Goal: Find specific page/section: Find specific page/section

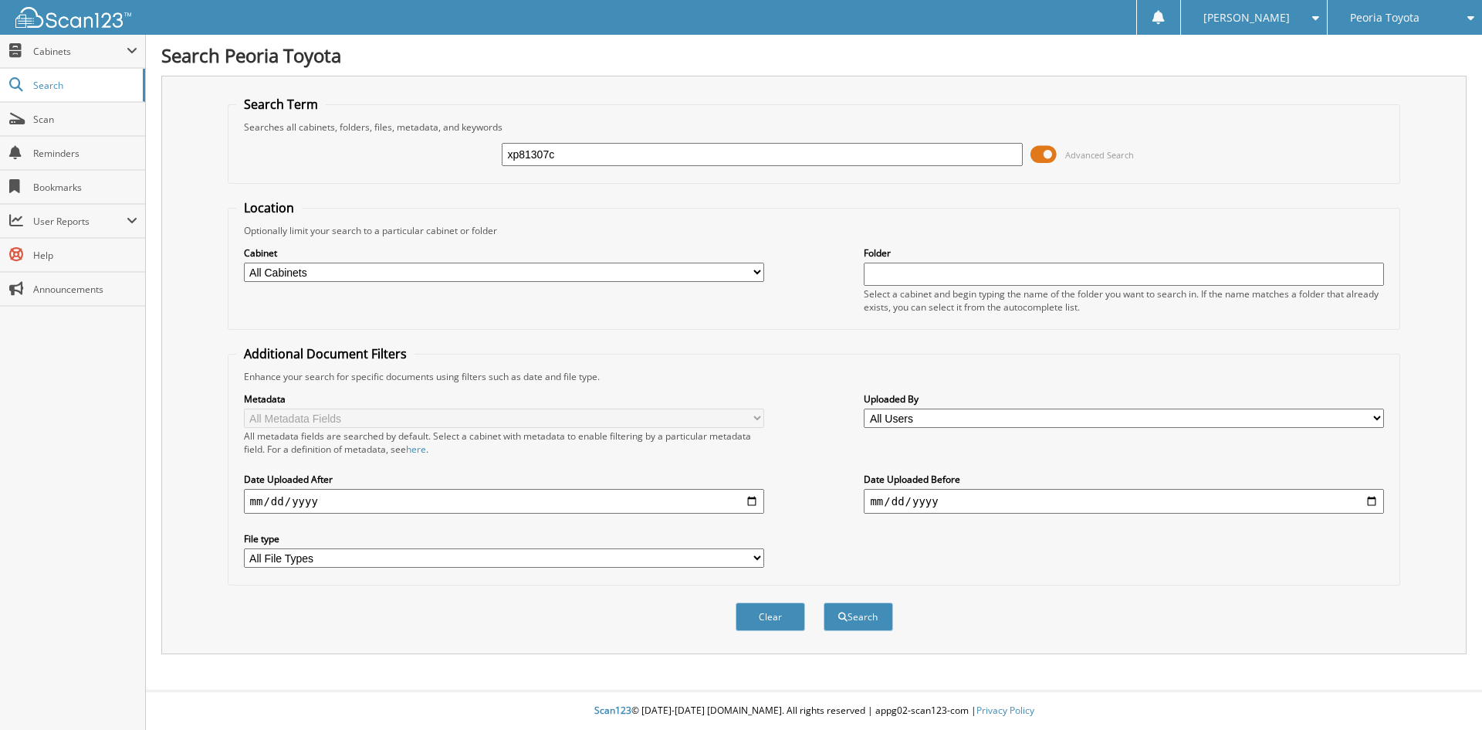
type input "xp81307c"
click at [824, 602] on button "Search" at bounding box center [858, 616] width 69 height 29
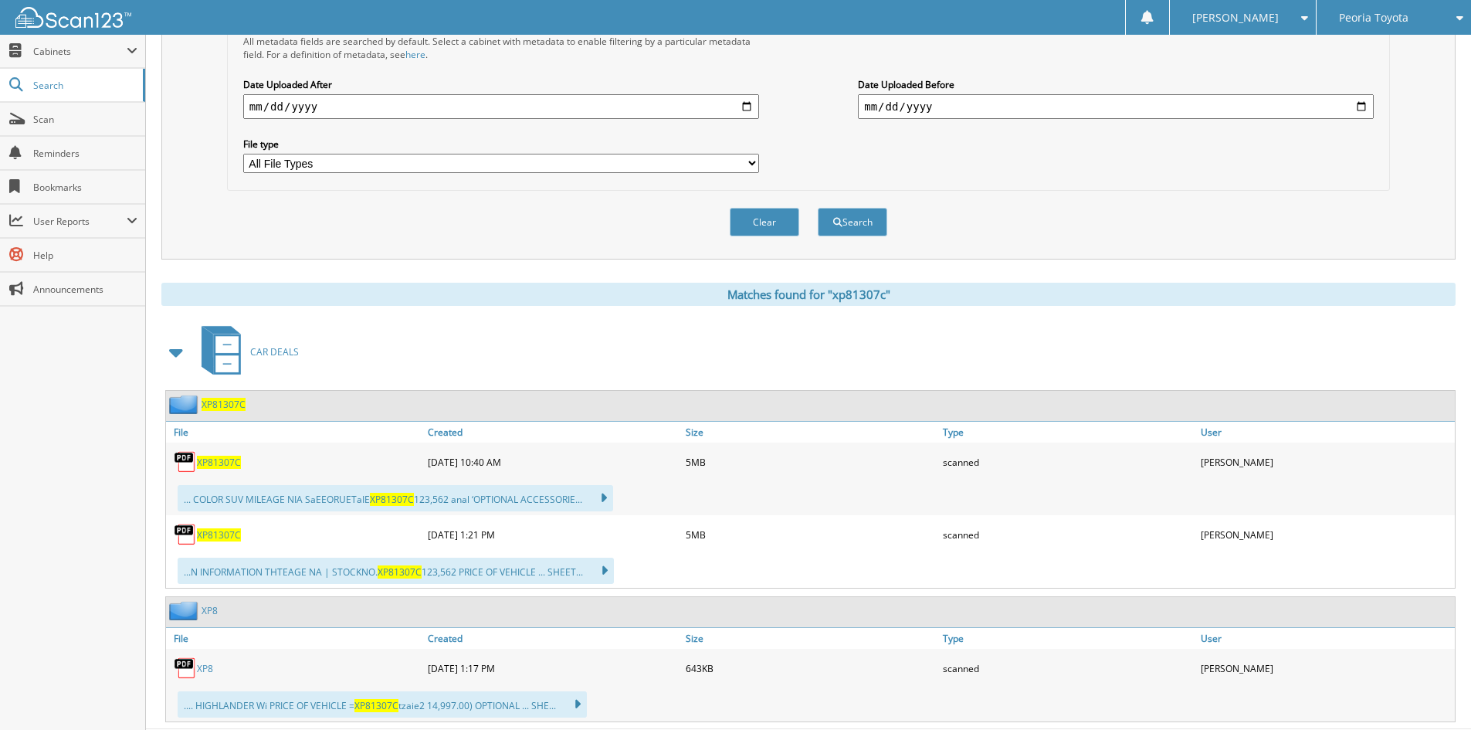
scroll to position [434, 0]
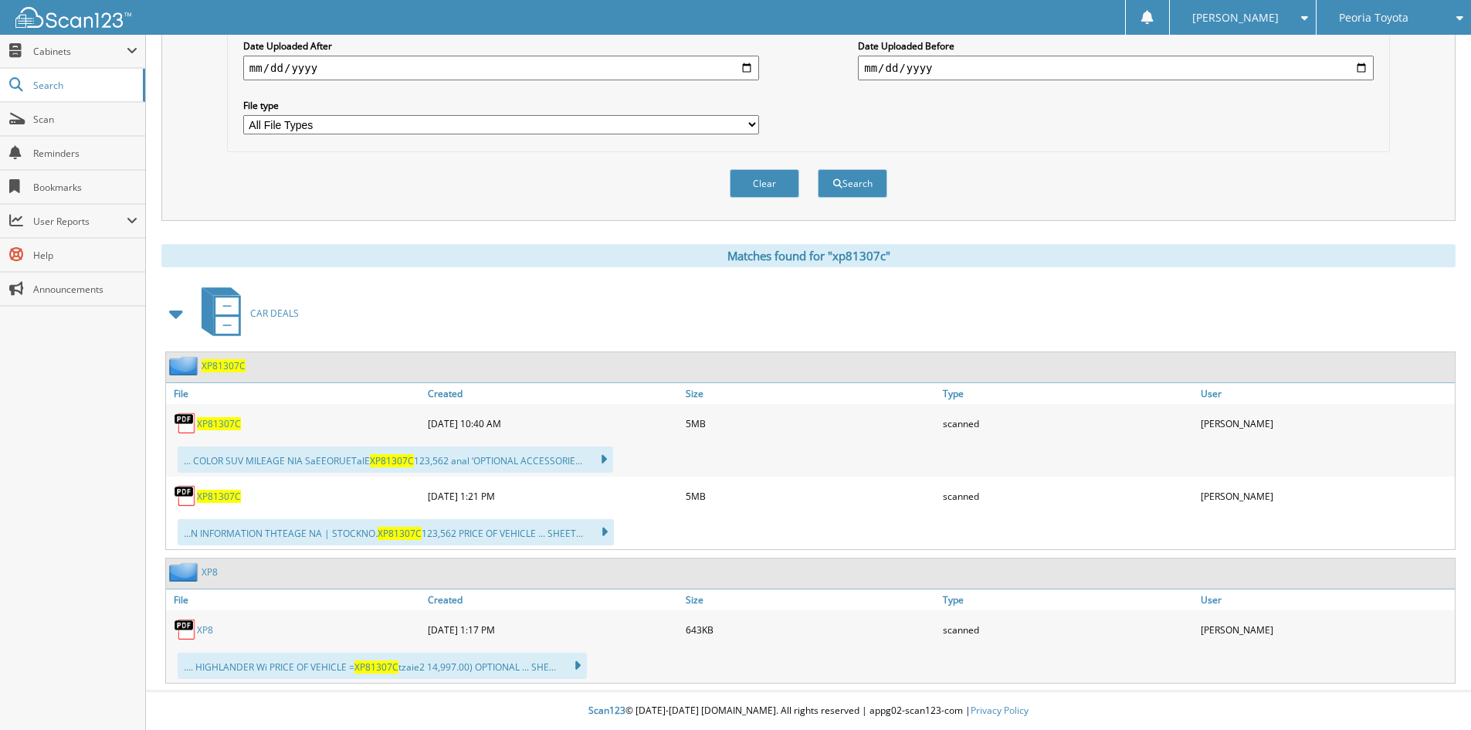
click at [578, 663] on icon at bounding box center [569, 666] width 22 height 22
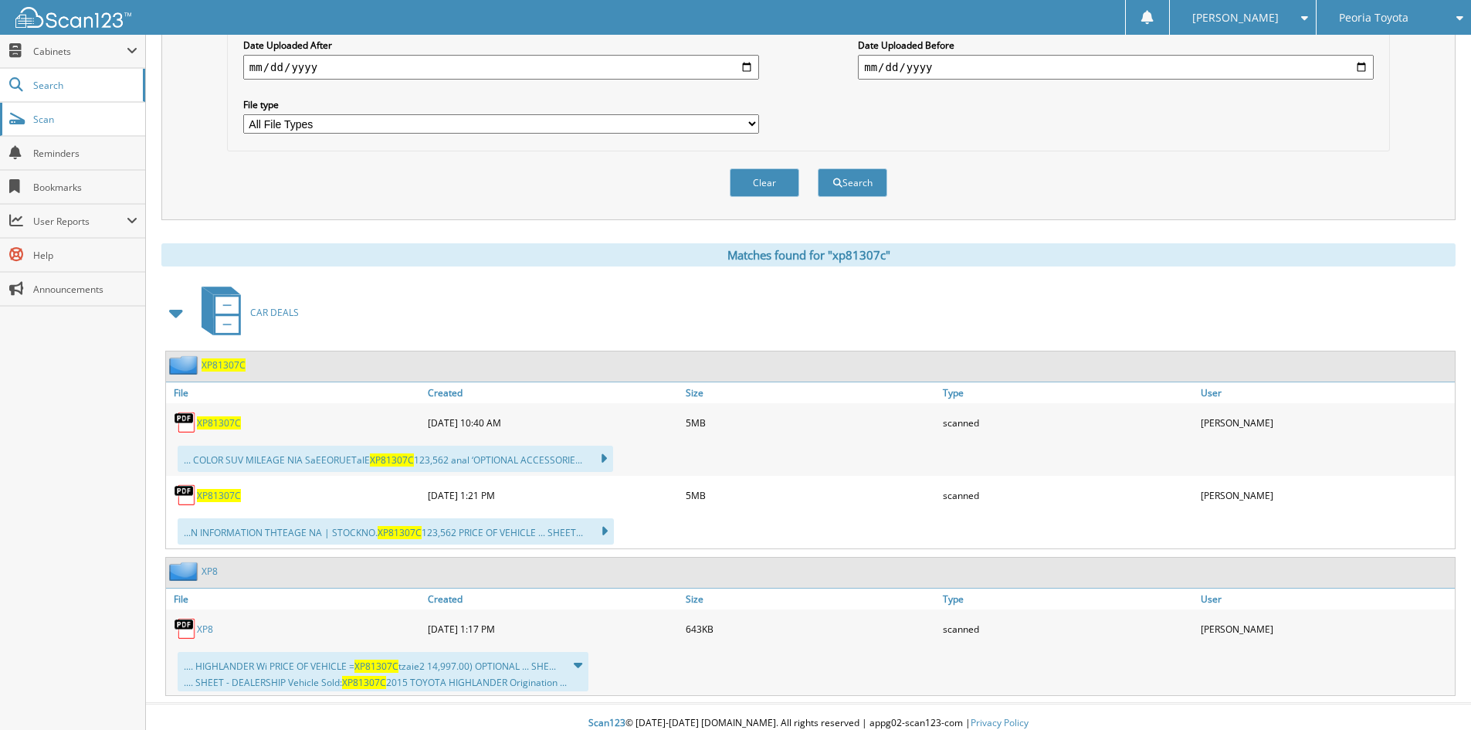
click at [61, 113] on span "Scan" at bounding box center [85, 119] width 104 height 13
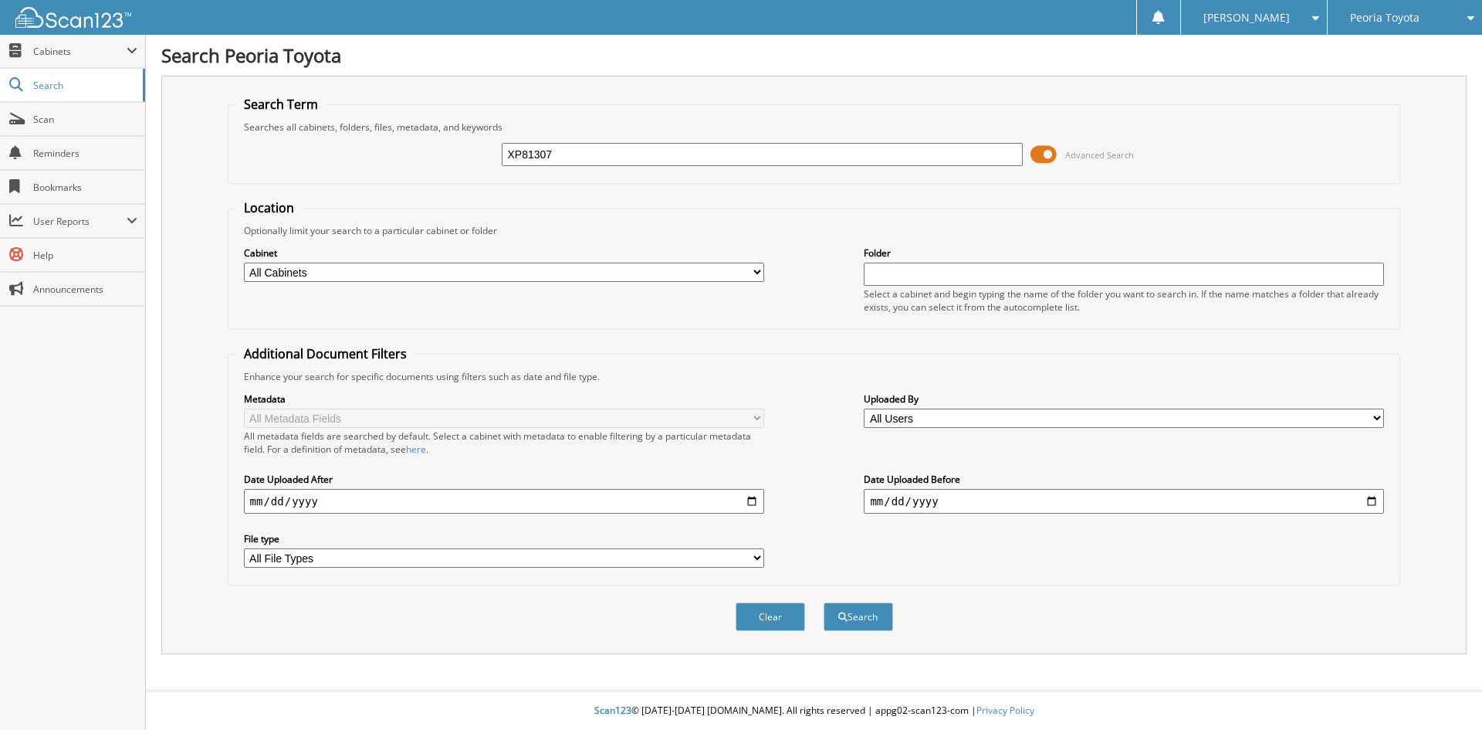
type input "xp81307c"
click at [852, 629] on button "Search" at bounding box center [858, 616] width 69 height 29
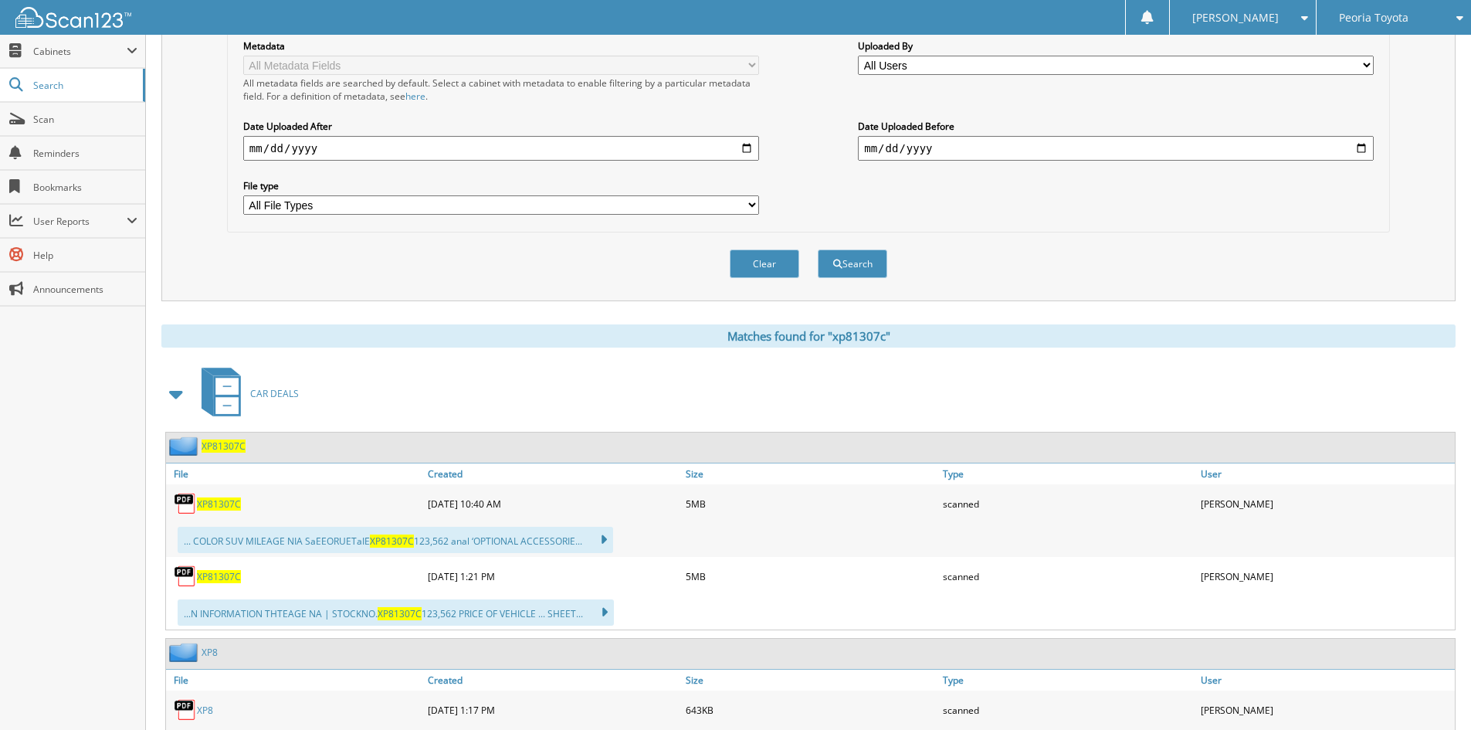
scroll to position [386, 0]
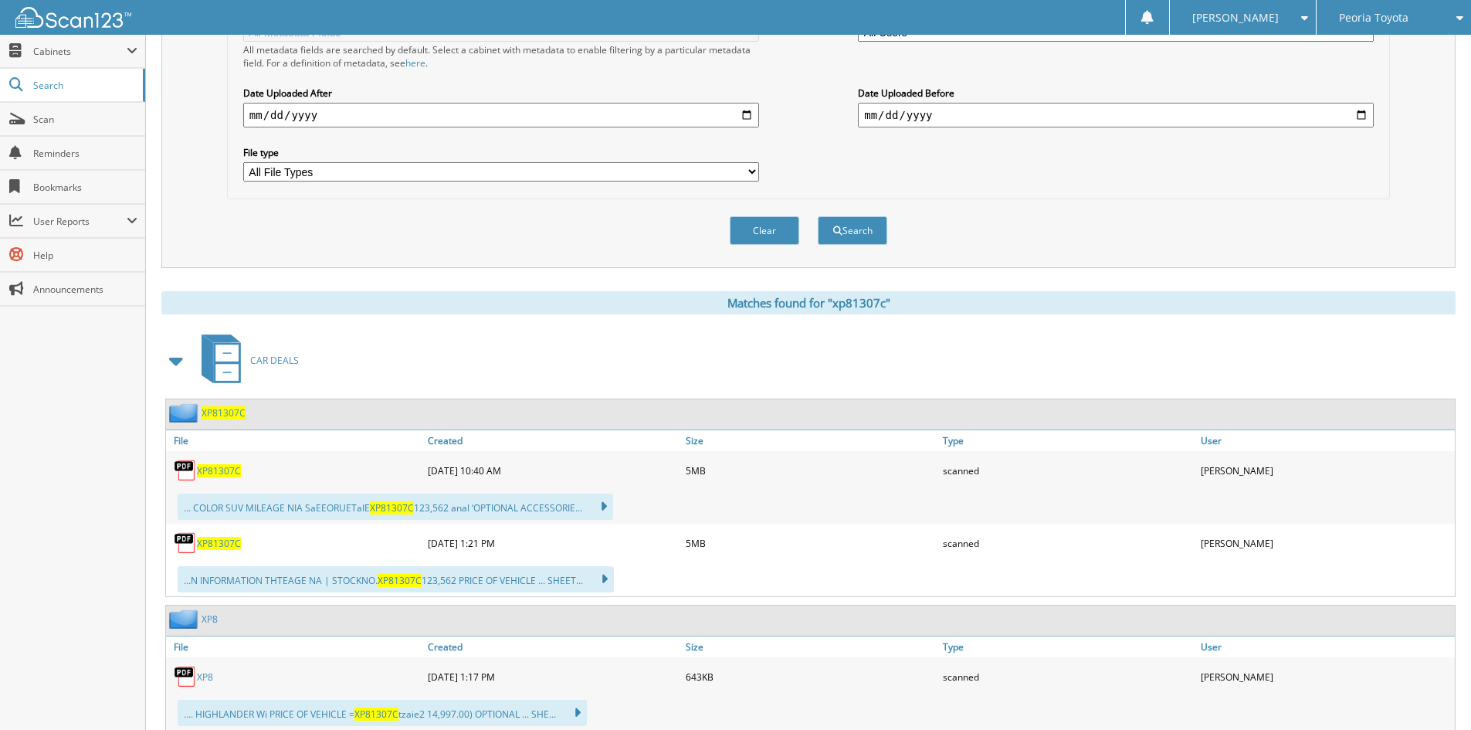
click at [221, 544] on span "XP81307C" at bounding box center [219, 543] width 44 height 13
click at [71, 124] on span "Scan" at bounding box center [85, 119] width 104 height 13
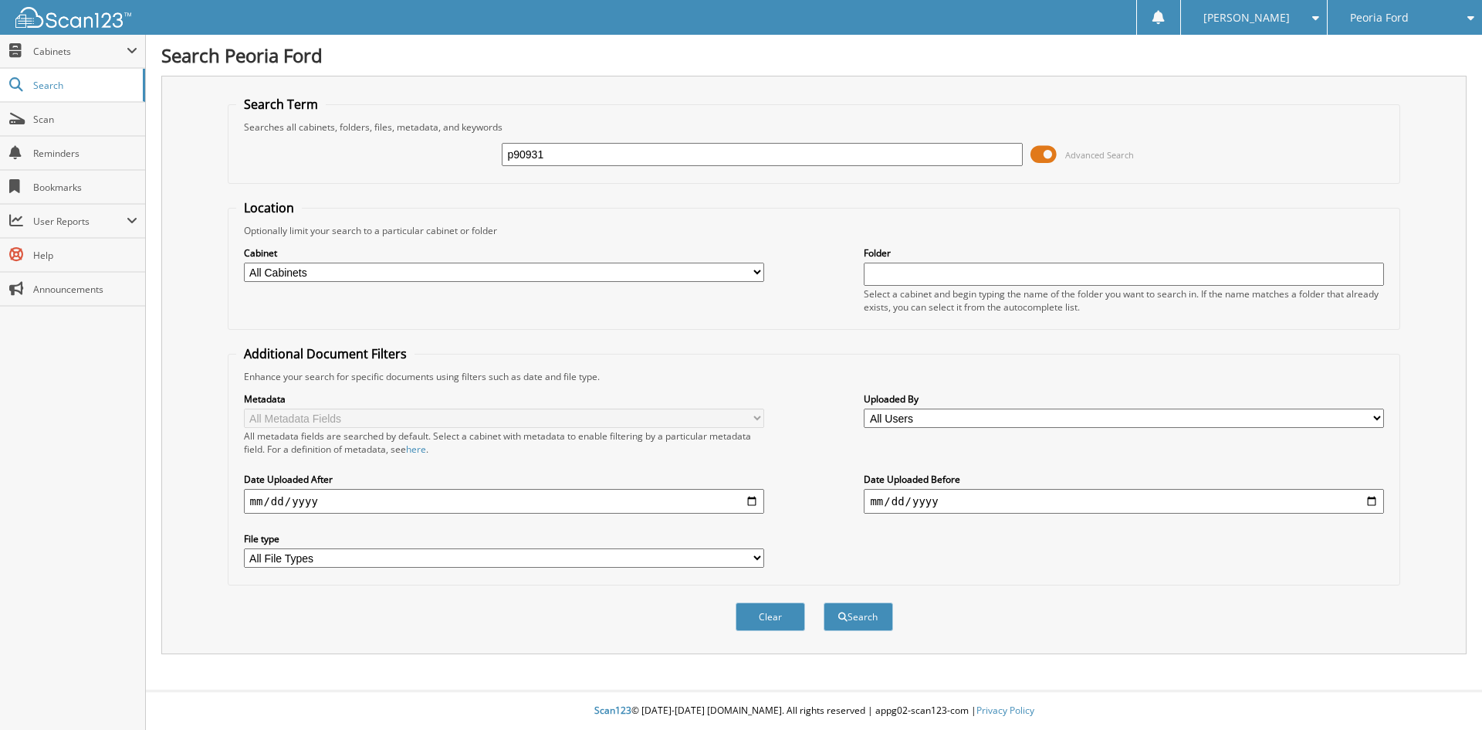
type input "p90931"
click at [824, 602] on button "Search" at bounding box center [858, 616] width 69 height 29
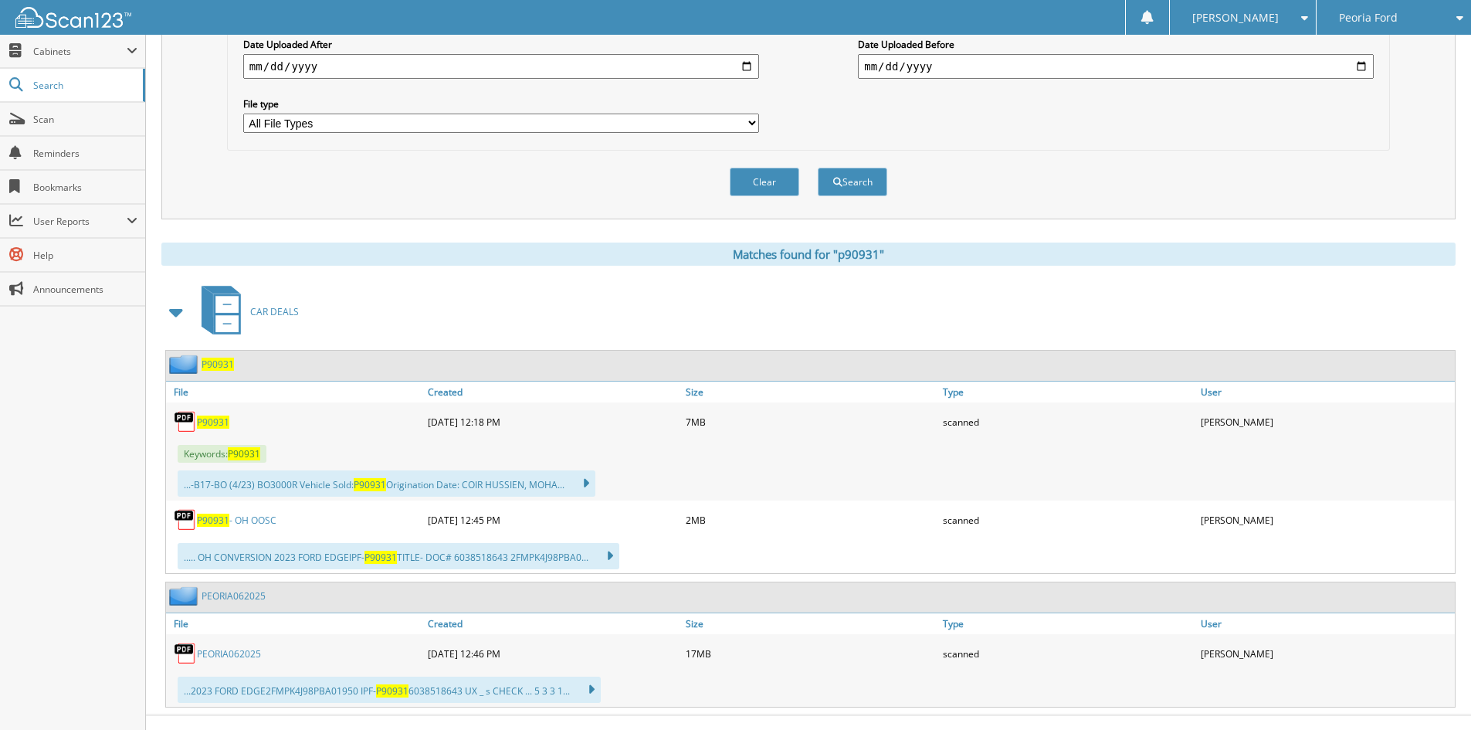
scroll to position [459, 0]
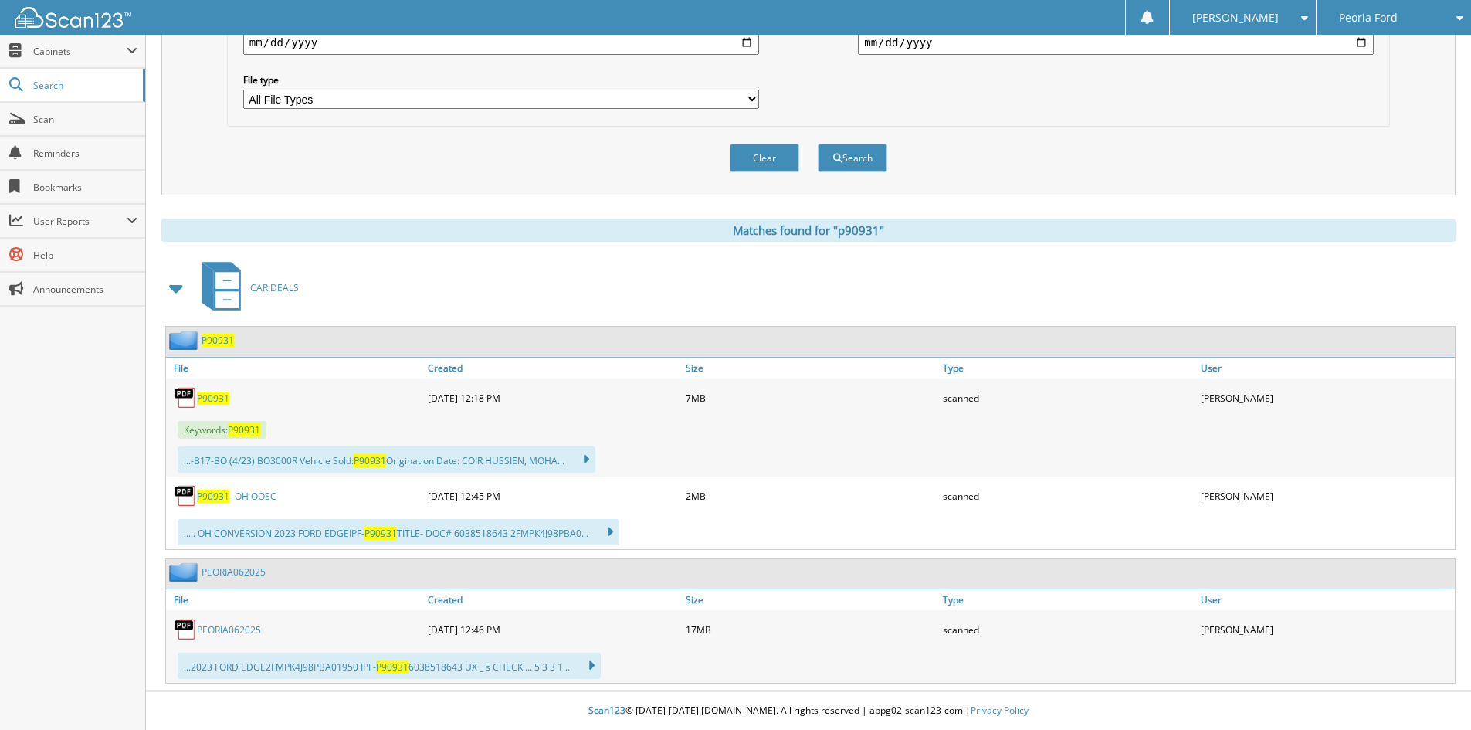
click at [204, 399] on span "P90931" at bounding box center [213, 397] width 32 height 13
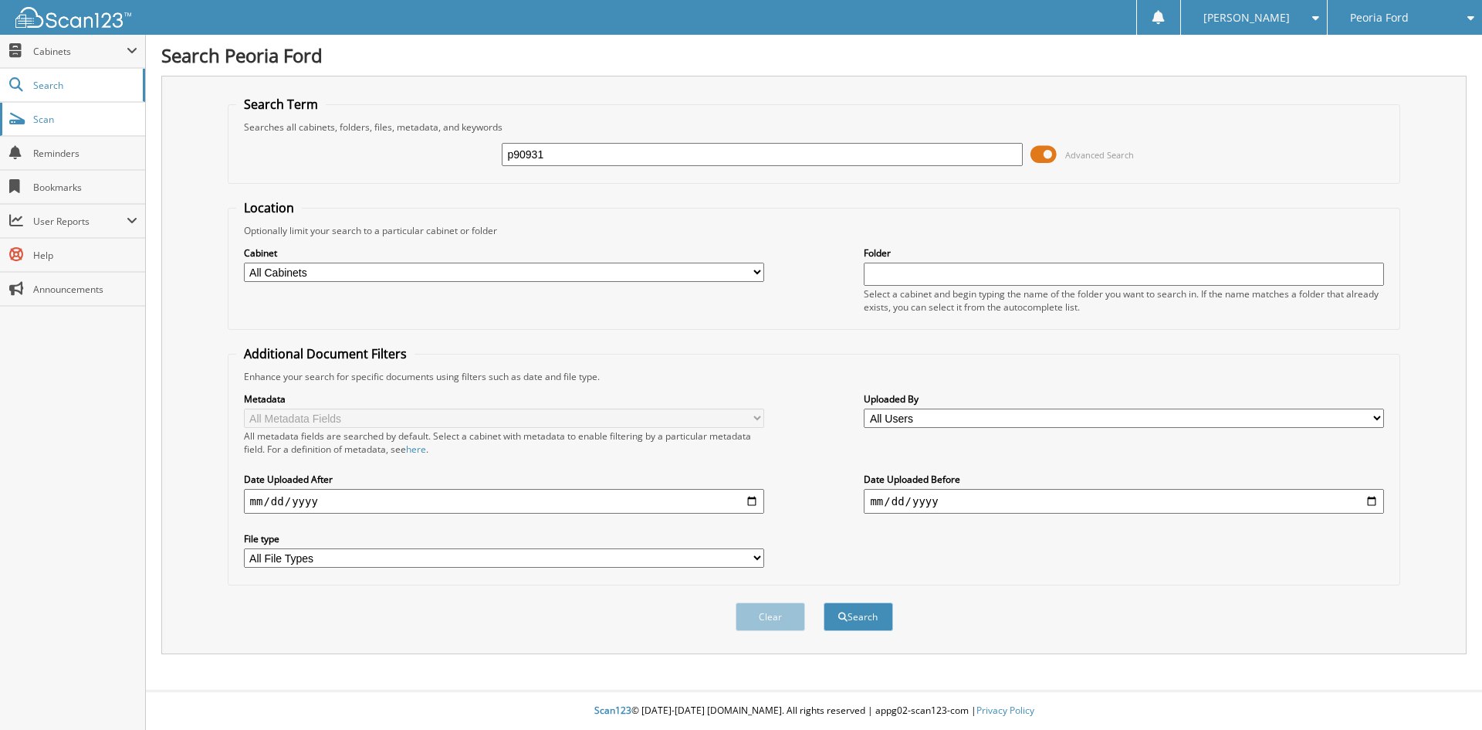
click at [61, 121] on span "Scan" at bounding box center [85, 119] width 104 height 13
